Goal: Task Accomplishment & Management: Manage account settings

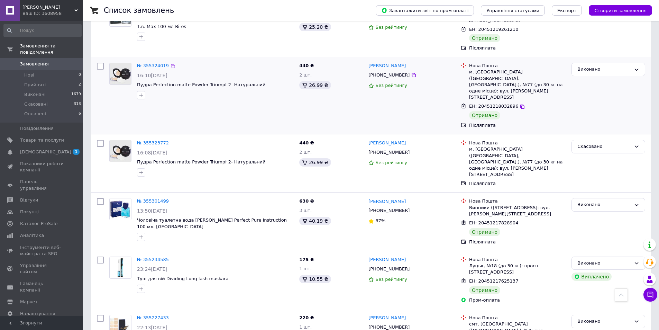
scroll to position [906, 0]
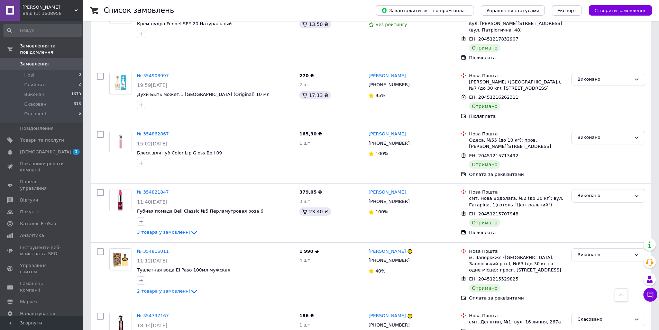
scroll to position [312, 0]
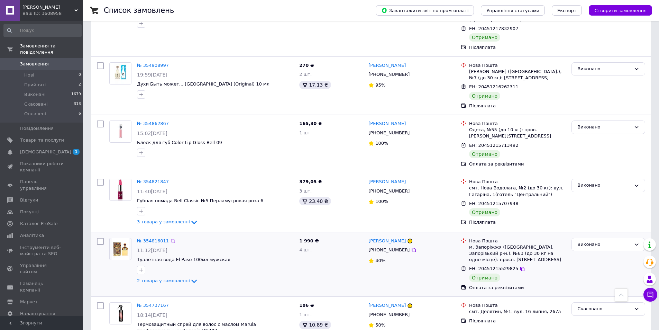
click at [374, 238] on link "[PERSON_NAME]" at bounding box center [387, 241] width 37 height 7
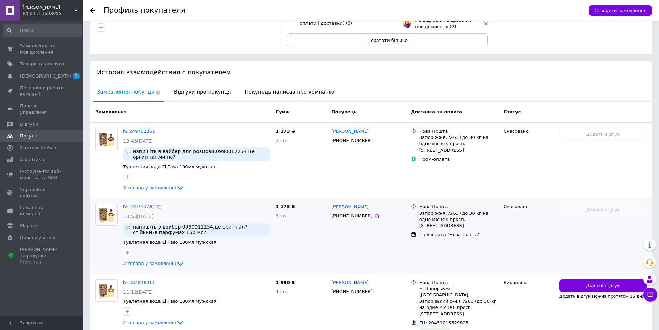
scroll to position [66, 0]
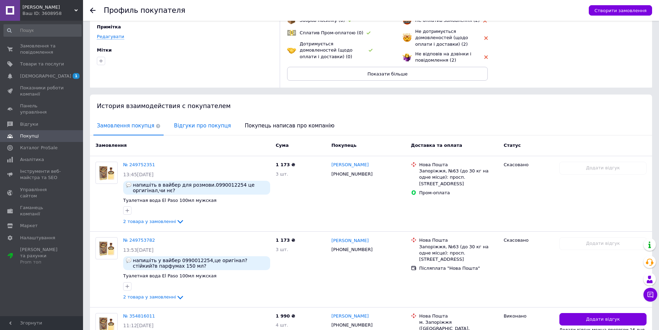
click at [202, 124] on span "Відгуки про покупця" at bounding box center [203, 126] width 64 height 18
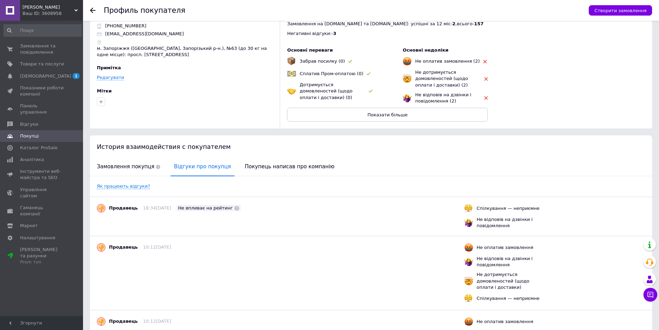
scroll to position [23, 0]
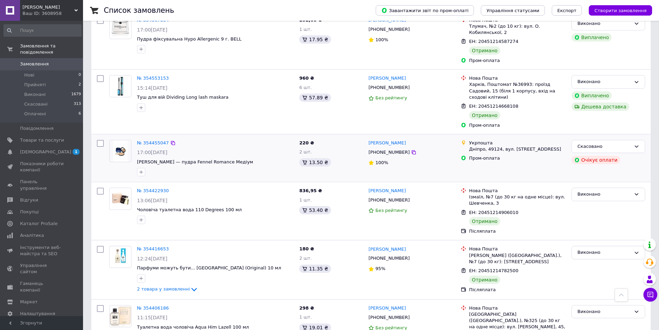
scroll to position [917, 0]
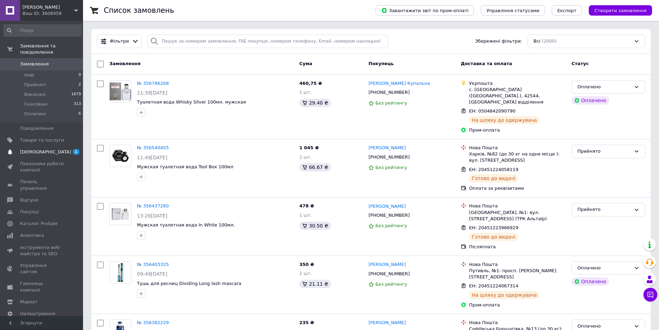
click at [38, 149] on span "[DEMOGRAPHIC_DATA]" at bounding box center [45, 152] width 51 height 6
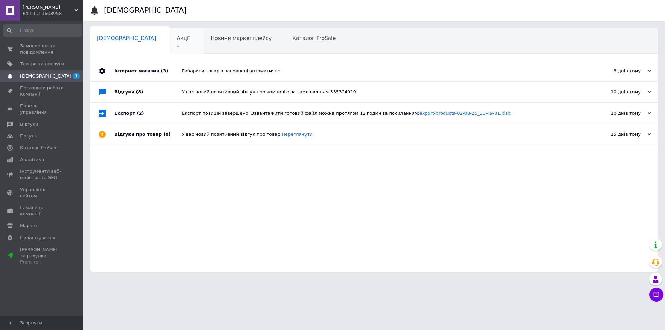
click at [177, 45] on span "1" at bounding box center [183, 45] width 13 height 5
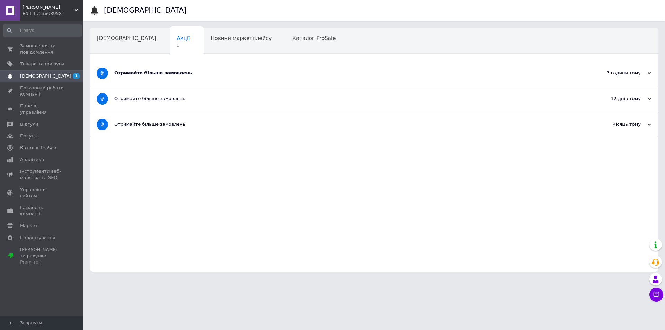
click at [170, 70] on div "Отримайте більше замовлень" at bounding box center [347, 73] width 467 height 6
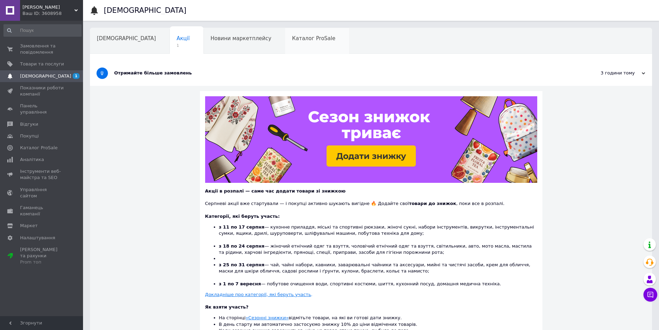
click at [285, 43] on div "Каталог ProSale" at bounding box center [317, 41] width 64 height 26
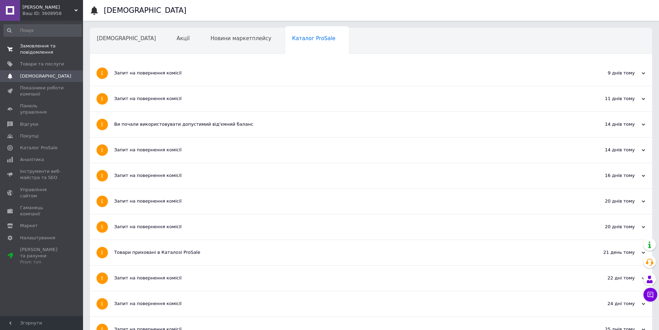
click at [36, 47] on span "Замовлення та повідомлення" at bounding box center [42, 49] width 44 height 12
